Goal: Navigation & Orientation: Find specific page/section

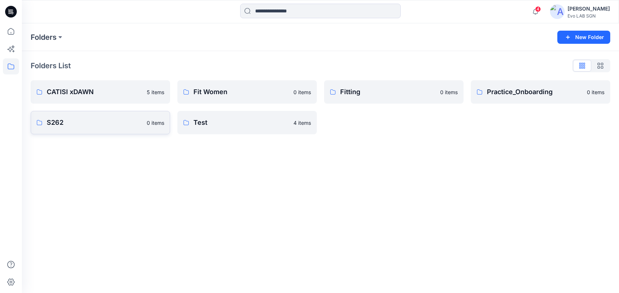
click at [101, 118] on p "S262" at bounding box center [95, 123] width 96 height 10
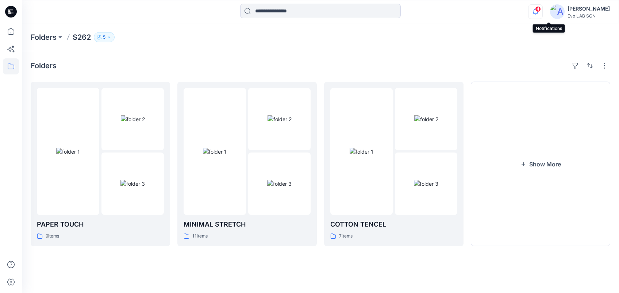
click at [542, 12] on icon "button" at bounding box center [535, 11] width 14 height 15
click at [403, 49] on div "Folders S262 5" at bounding box center [320, 37] width 597 height 28
click at [6, 30] on icon at bounding box center [11, 31] width 16 height 16
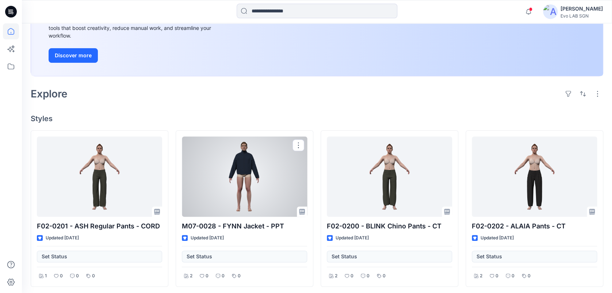
scroll to position [111, 0]
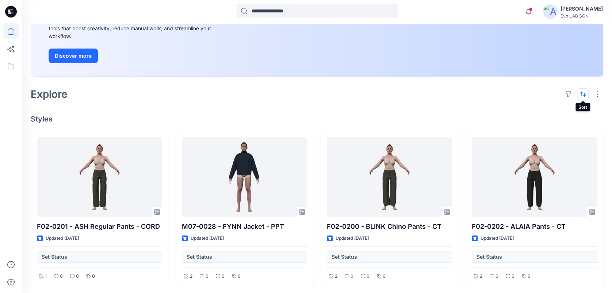
click at [581, 93] on button "button" at bounding box center [583, 94] width 12 height 12
click at [450, 117] on h4 "Styles" at bounding box center [317, 119] width 572 height 9
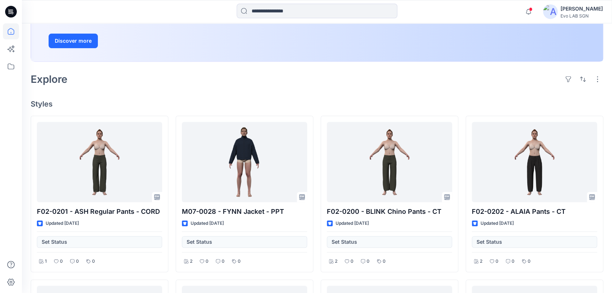
scroll to position [128, 0]
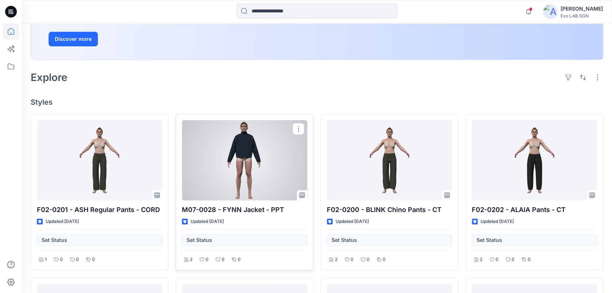
click at [285, 162] on div at bounding box center [244, 160] width 125 height 80
